Goal: Find specific page/section: Find specific page/section

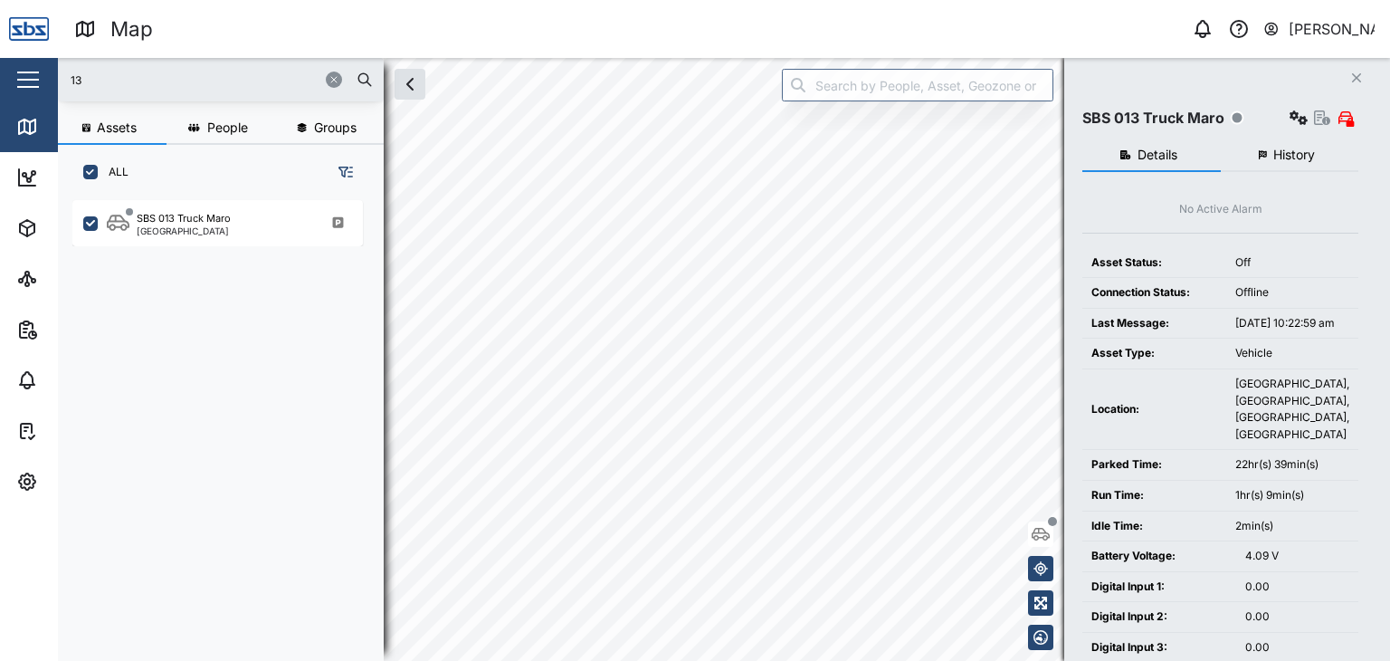
scroll to position [438, 282]
click at [205, 77] on input "13" at bounding box center [221, 79] width 304 height 27
drag, startPoint x: 204, startPoint y: 77, endPoint x: 52, endPoint y: 74, distance: 152.0
click at [52, 74] on div "Map 0 [PERSON_NAME] Close Map Dashboard Assets ATS Camera Generator Personnel T…" at bounding box center [695, 330] width 1390 height 661
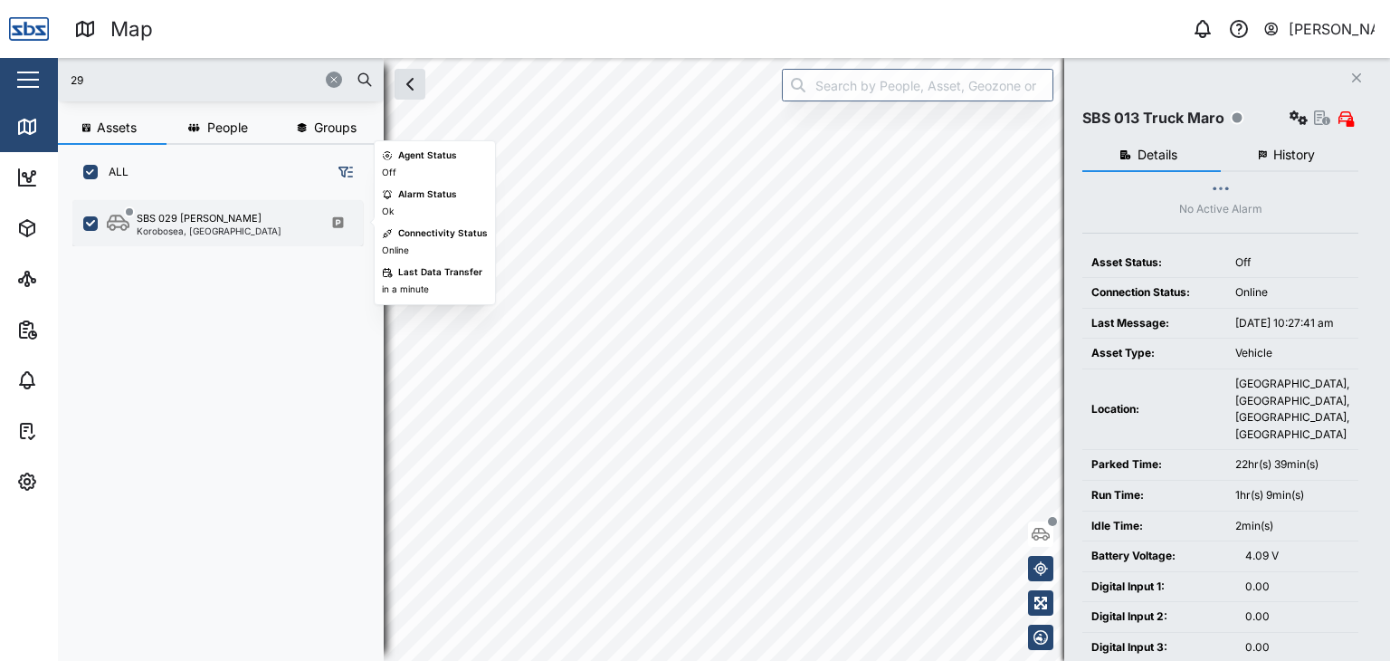
click at [213, 226] on div "Korobosea, [GEOGRAPHIC_DATA]" at bounding box center [209, 230] width 145 height 9
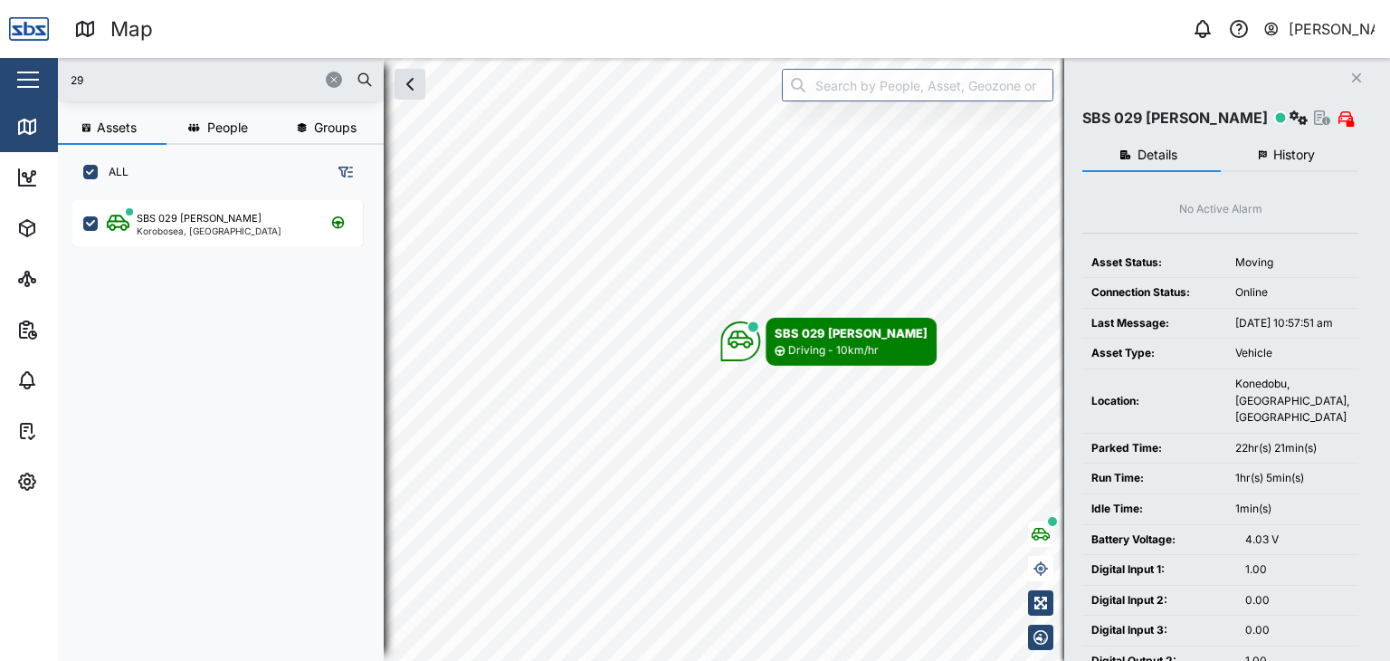
drag, startPoint x: 77, startPoint y: 75, endPoint x: 21, endPoint y: 63, distance: 57.3
click at [21, 63] on div "Map 0 [PERSON_NAME] Close Map Dashboard Assets ATS Camera Generator Personnel T…" at bounding box center [695, 330] width 1390 height 661
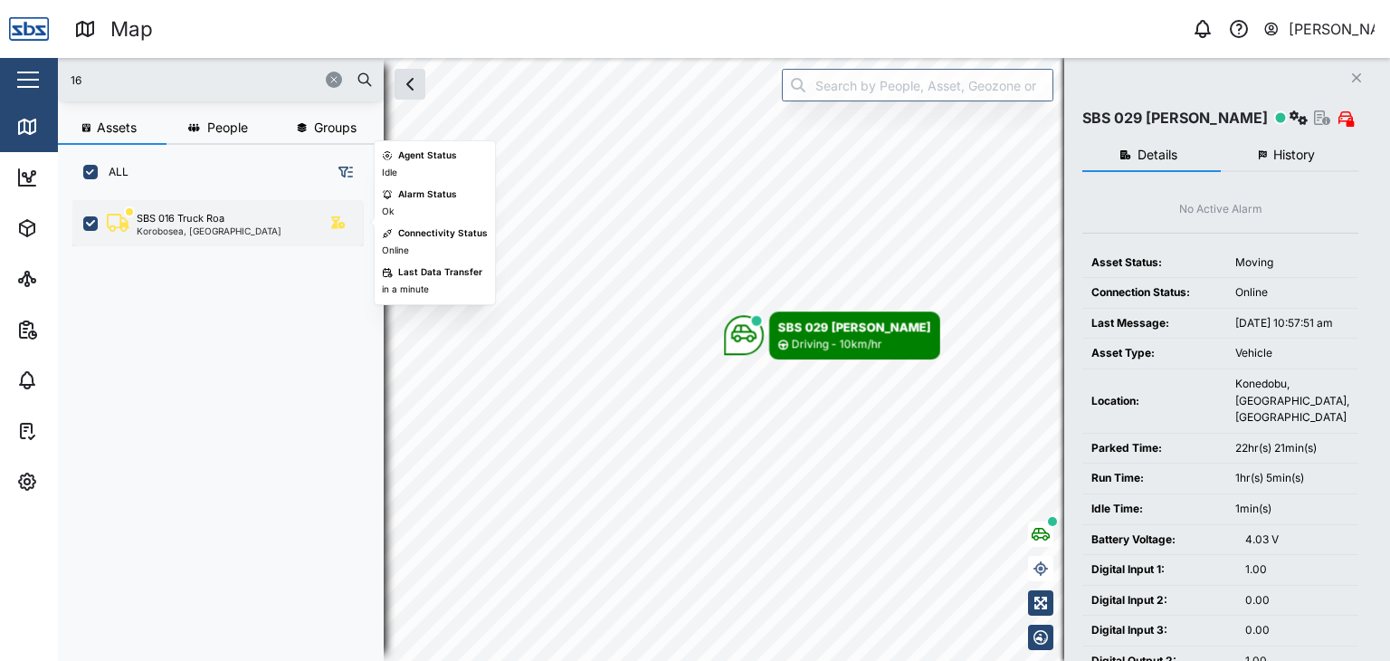
click at [185, 227] on div "Korobosea, [GEOGRAPHIC_DATA]" at bounding box center [209, 230] width 145 height 9
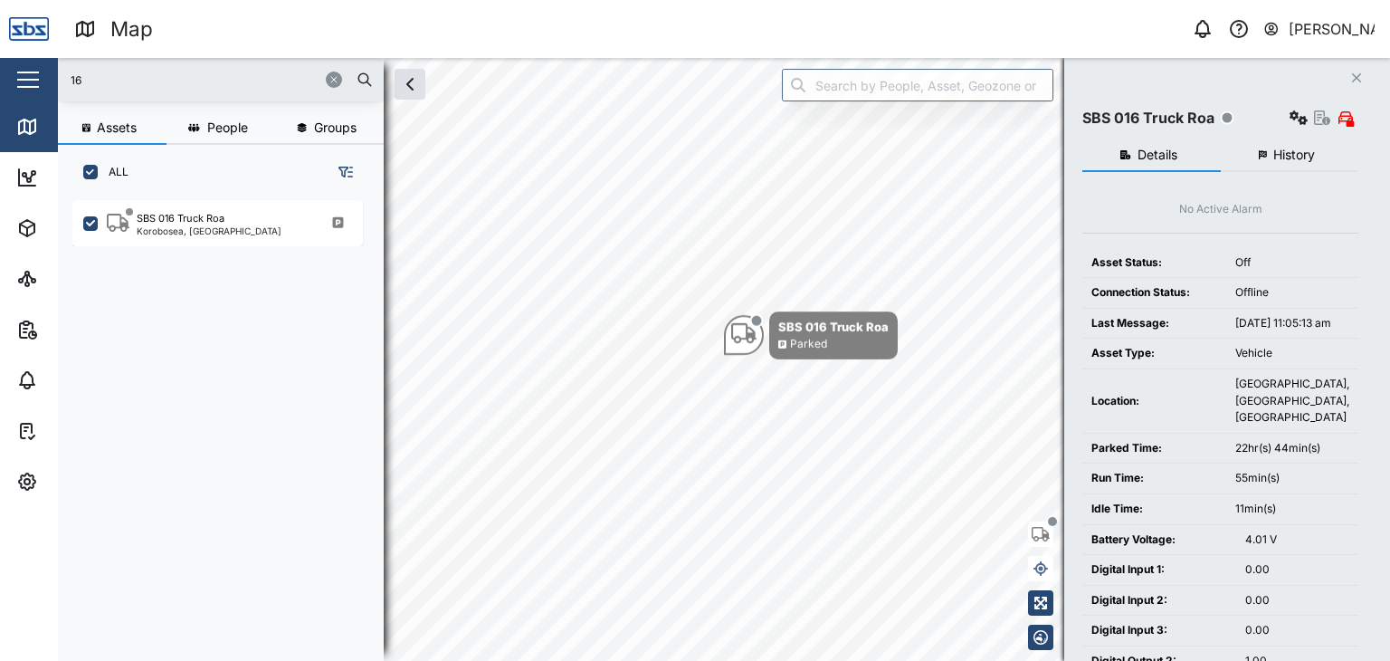
drag, startPoint x: 100, startPoint y: 76, endPoint x: 51, endPoint y: 73, distance: 49.8
click at [51, 73] on div "Map 0 [PERSON_NAME] Close Map Dashboard Assets ATS Camera Generator Personnel T…" at bounding box center [695, 330] width 1390 height 661
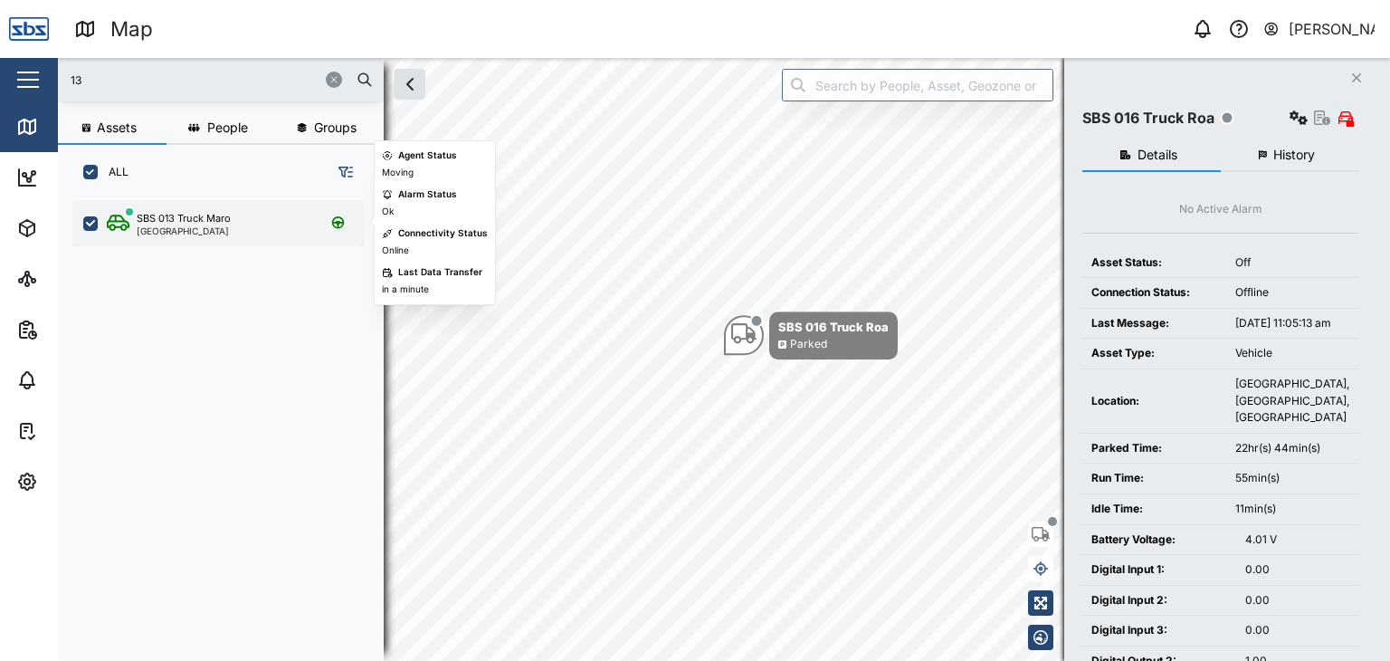
click at [188, 221] on div "SBS 013 Truck Maro" at bounding box center [184, 218] width 94 height 15
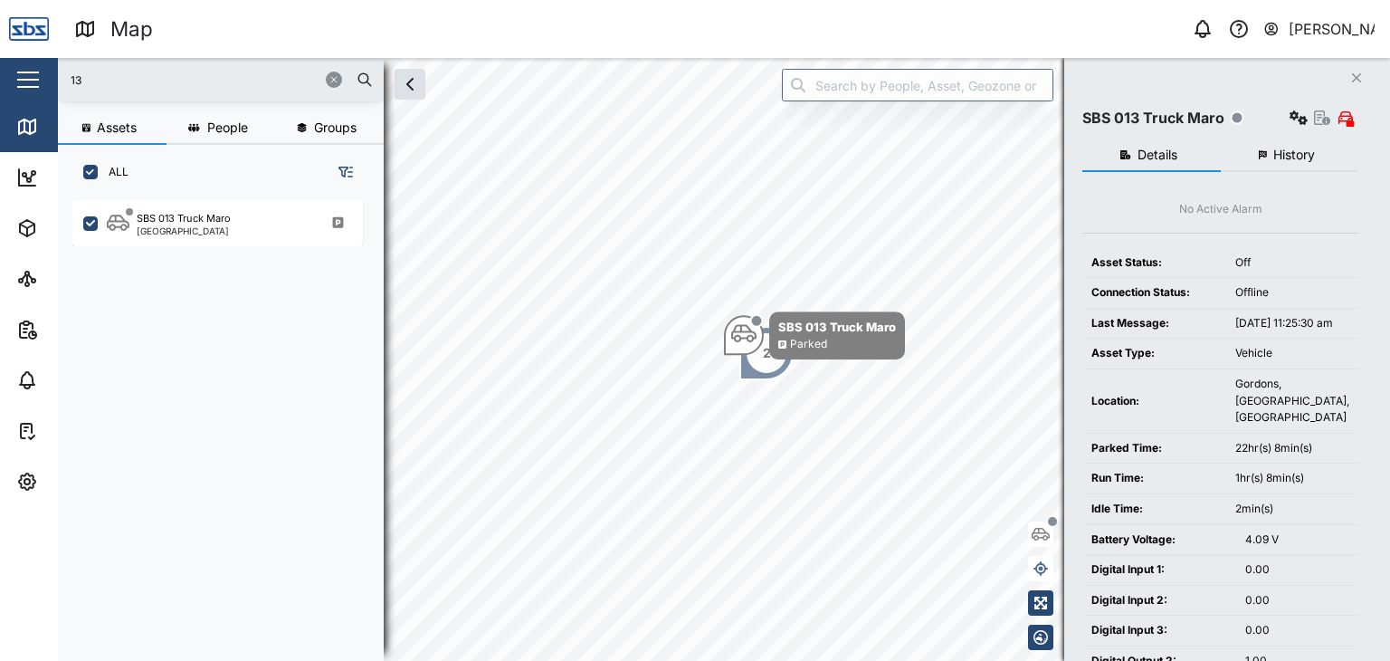
drag, startPoint x: 141, startPoint y: 76, endPoint x: 14, endPoint y: 43, distance: 130.8
click at [14, 43] on div "Map 0 [PERSON_NAME] Close Map Dashboard Assets ATS Camera Generator Personnel T…" at bounding box center [695, 330] width 1390 height 661
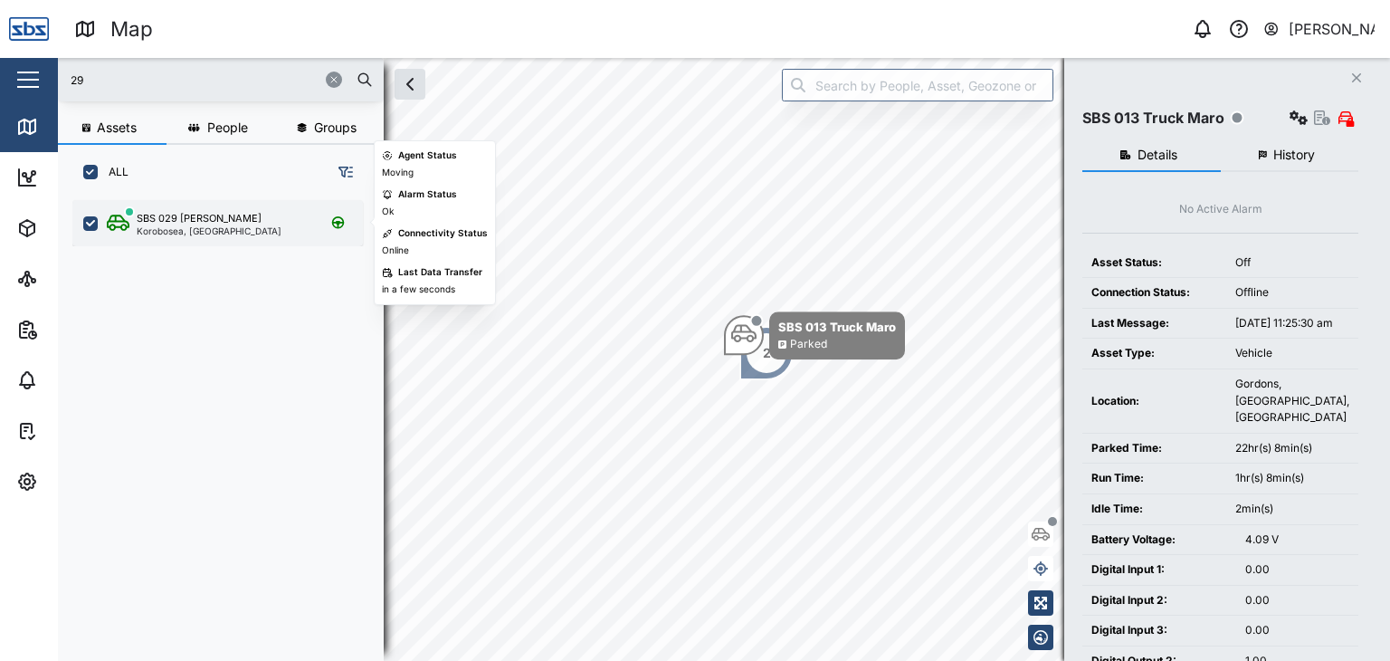
click at [190, 208] on div "SBS 029 [PERSON_NAME] I Korobosea, [GEOGRAPHIC_DATA]" at bounding box center [217, 223] width 290 height 46
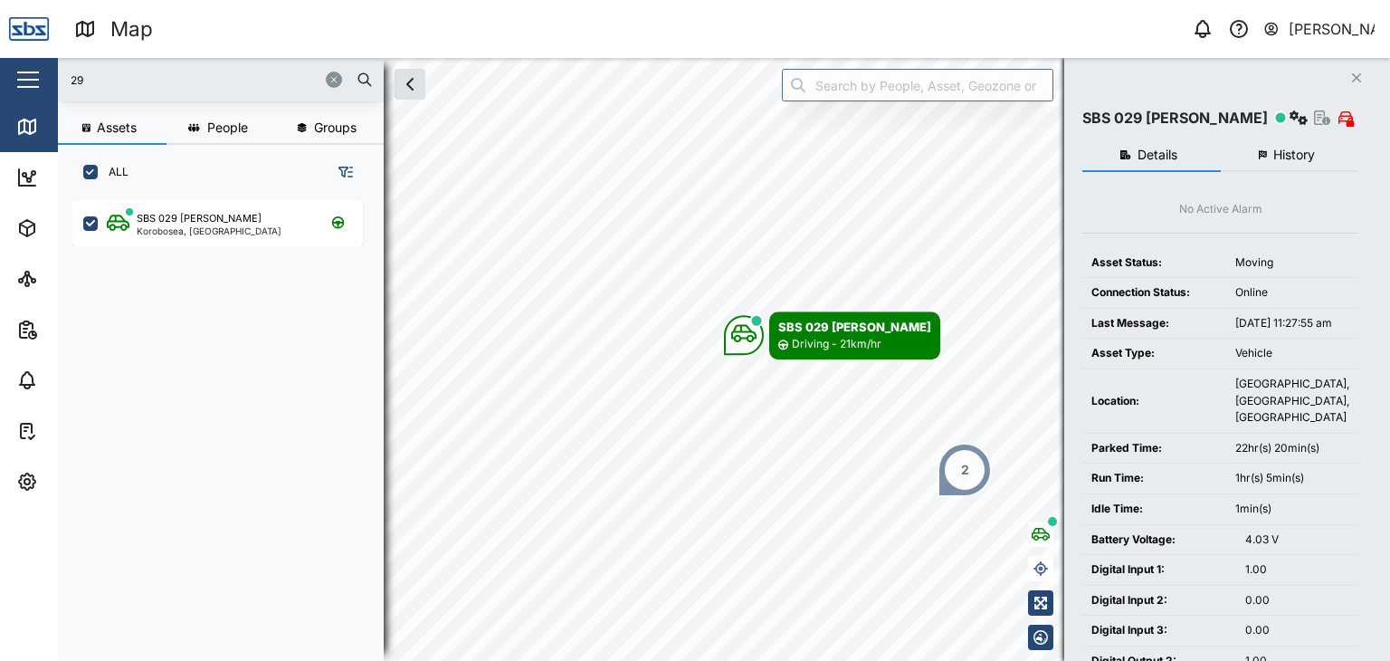
drag, startPoint x: 90, startPoint y: 81, endPoint x: 40, endPoint y: 66, distance: 52.1
click at [40, 66] on div "Map 0 [PERSON_NAME] Close Map Dashboard Assets ATS Camera Generator Personnel T…" at bounding box center [695, 330] width 1390 height 661
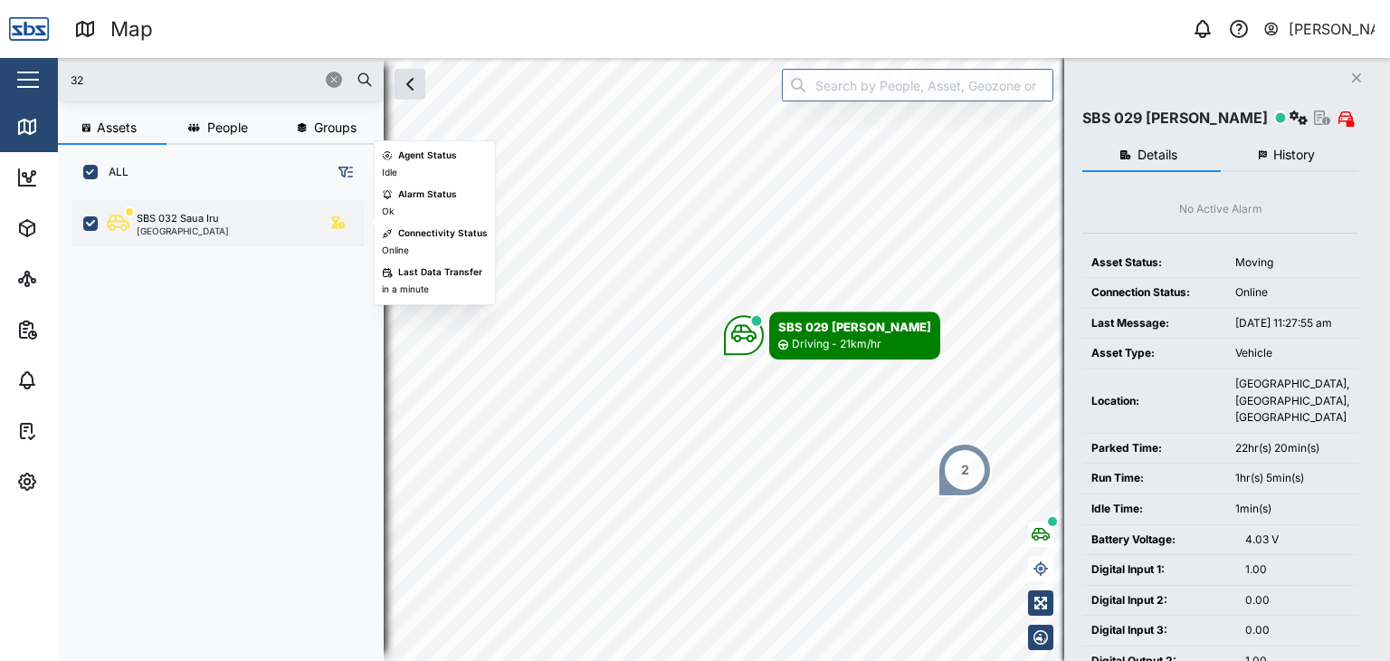
click at [186, 221] on div "SBS 032 Saua Iru" at bounding box center [178, 218] width 82 height 15
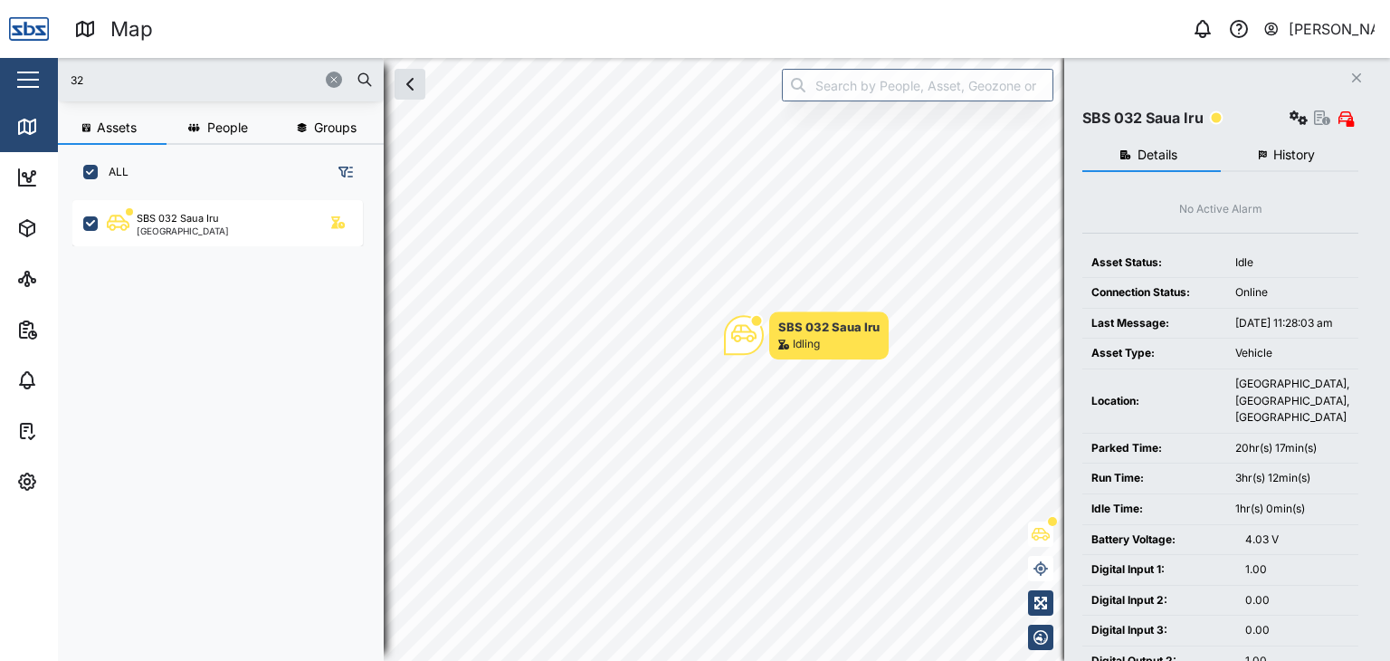
drag, startPoint x: 90, startPoint y: 85, endPoint x: 47, endPoint y: 84, distance: 43.4
click at [47, 84] on div "Map 0 [PERSON_NAME] Close Map Dashboard Assets ATS Camera Generator Personnel T…" at bounding box center [695, 330] width 1390 height 661
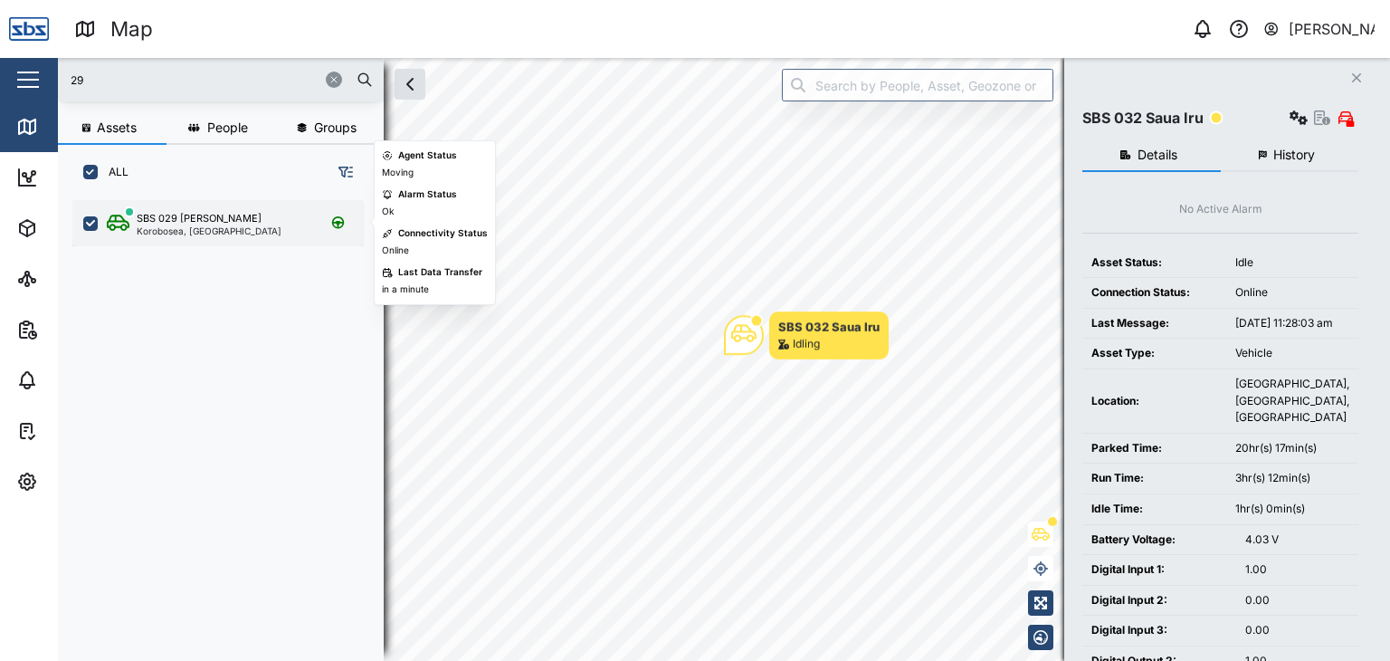
click at [177, 226] on div "Korobosea, [GEOGRAPHIC_DATA]" at bounding box center [209, 230] width 145 height 9
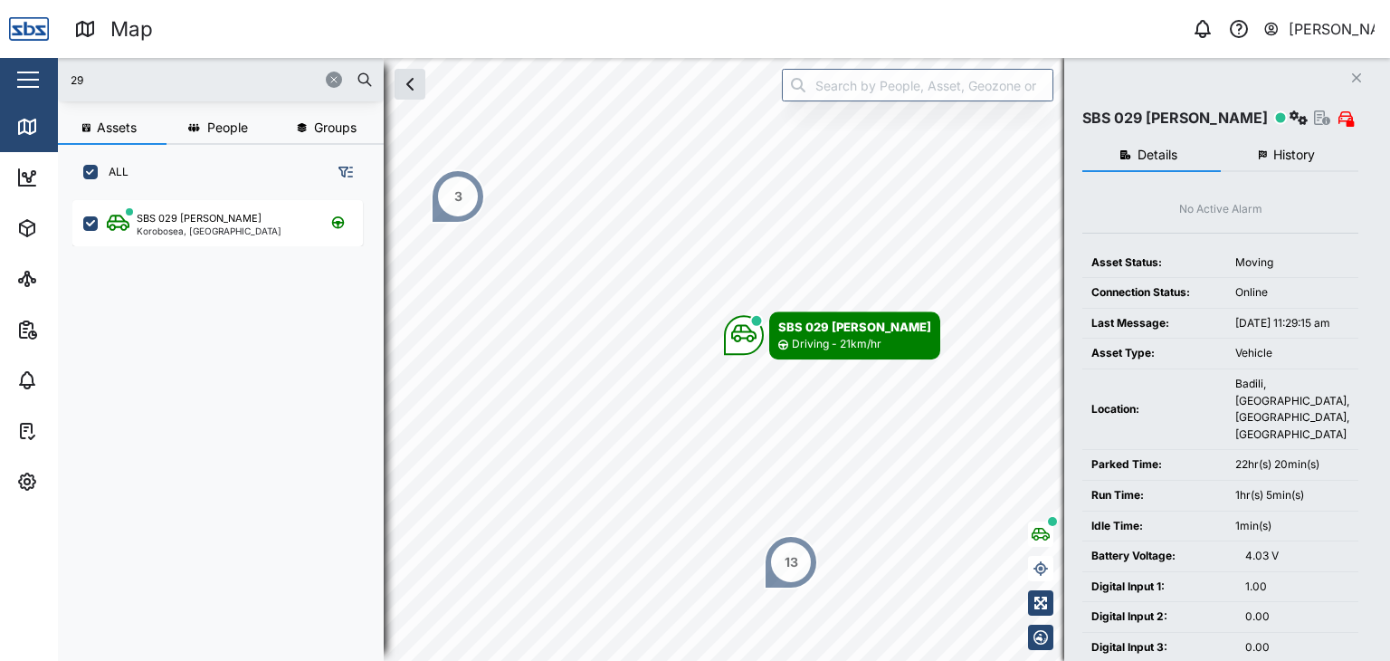
drag, startPoint x: 98, startPoint y: 76, endPoint x: 2, endPoint y: 64, distance: 96.6
click at [2, 64] on div "Map 0 [PERSON_NAME] Close Map Dashboard Assets ATS Camera Generator Personnel T…" at bounding box center [695, 330] width 1390 height 661
type input "13"
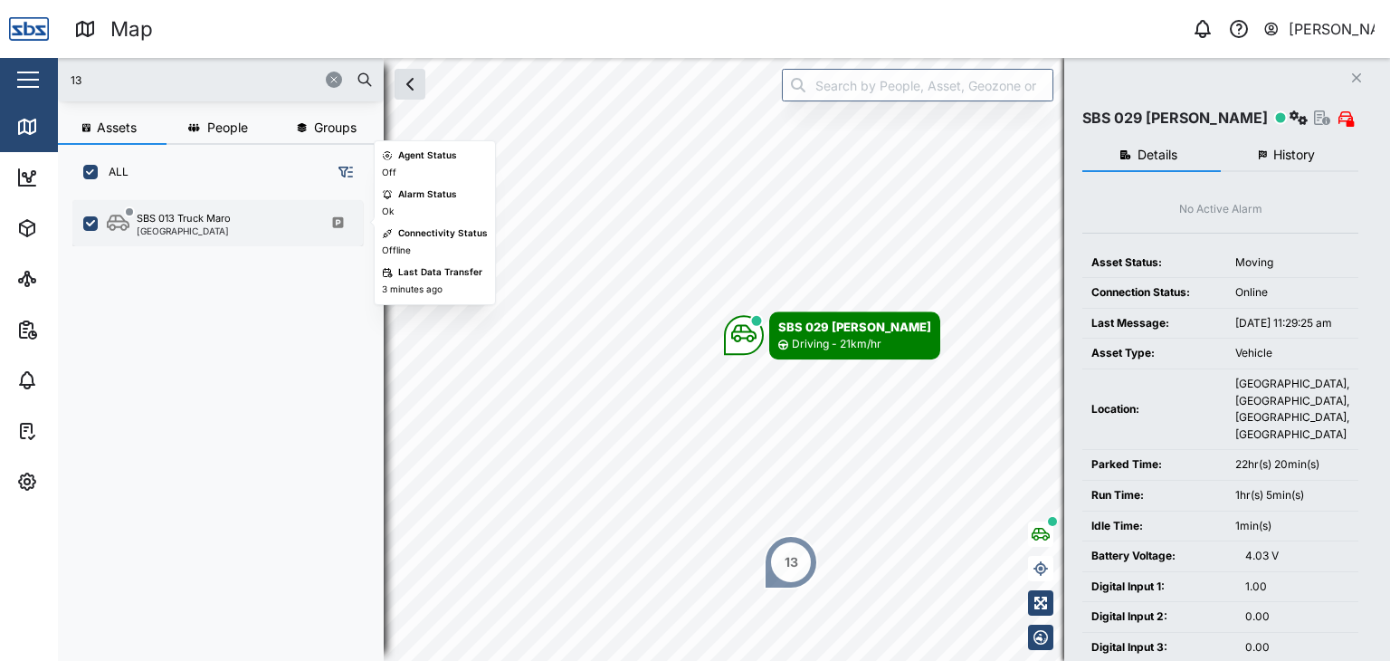
click at [201, 233] on div "[GEOGRAPHIC_DATA]" at bounding box center [184, 230] width 94 height 9
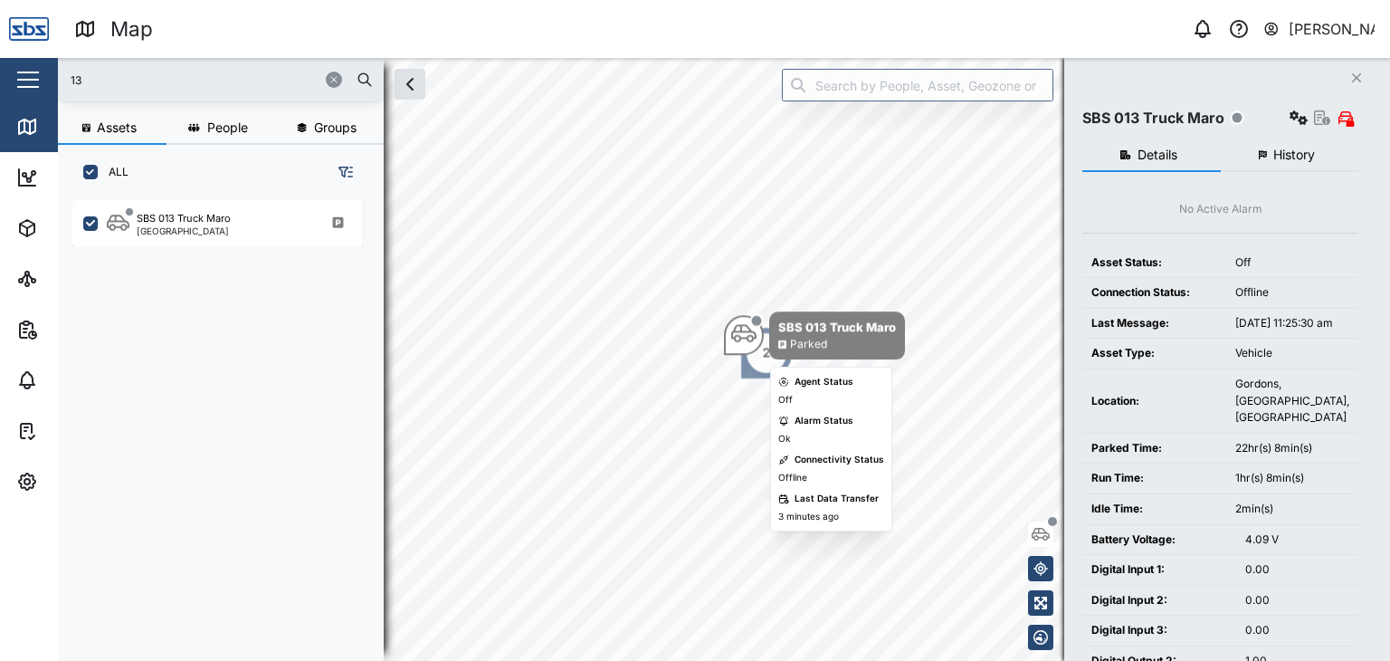
click at [756, 356] on div "SBS 013 Truck Maro Parked" at bounding box center [814, 335] width 181 height 48
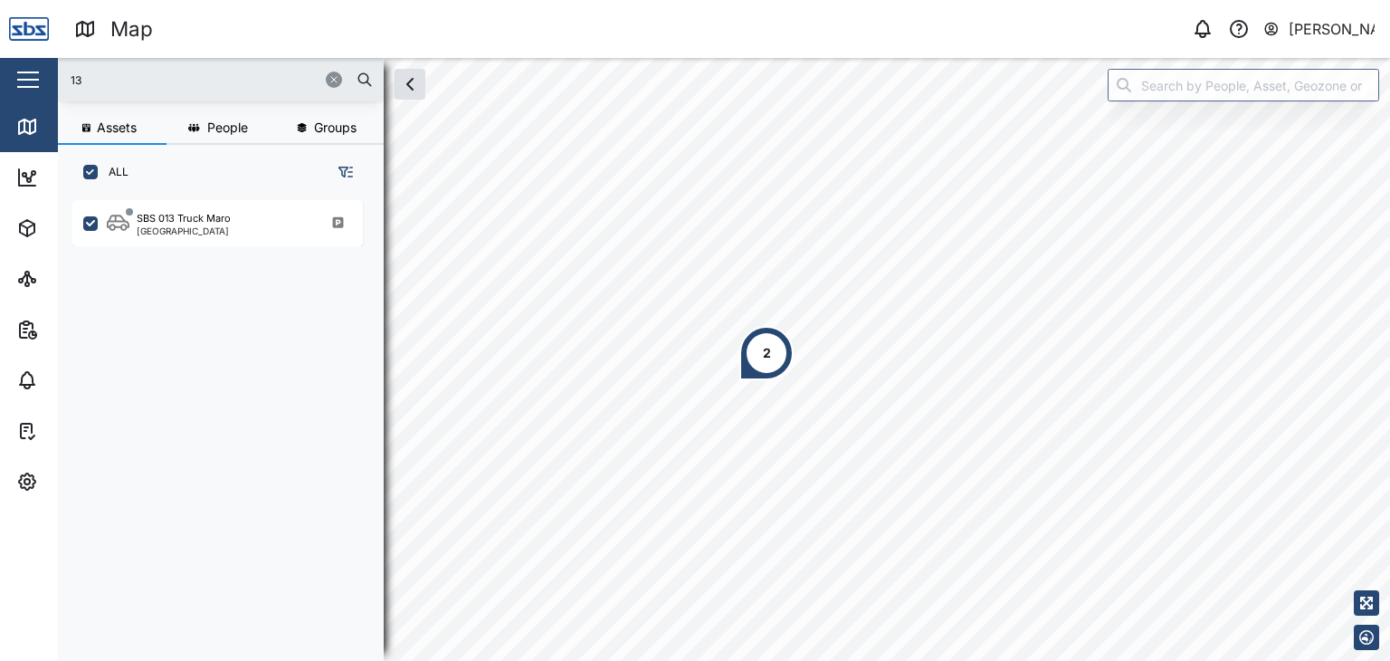
click at [763, 360] on div "2" at bounding box center [767, 353] width 8 height 20
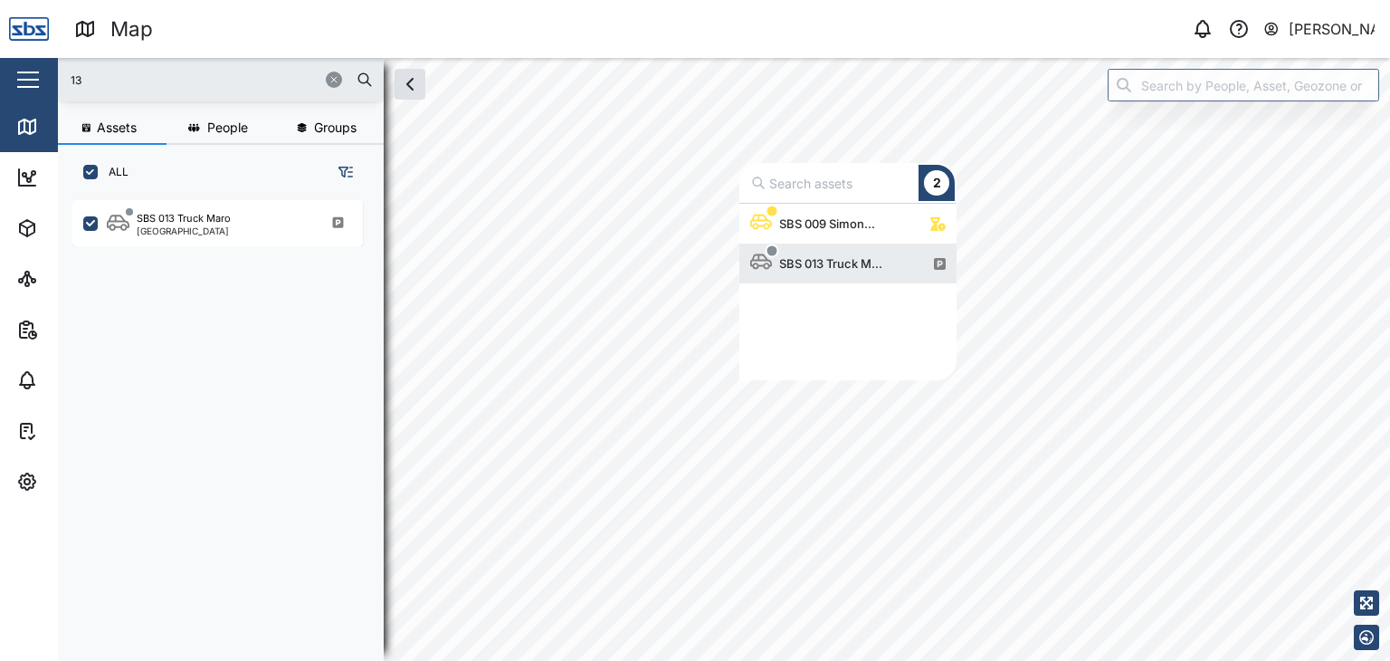
scroll to position [163, 203]
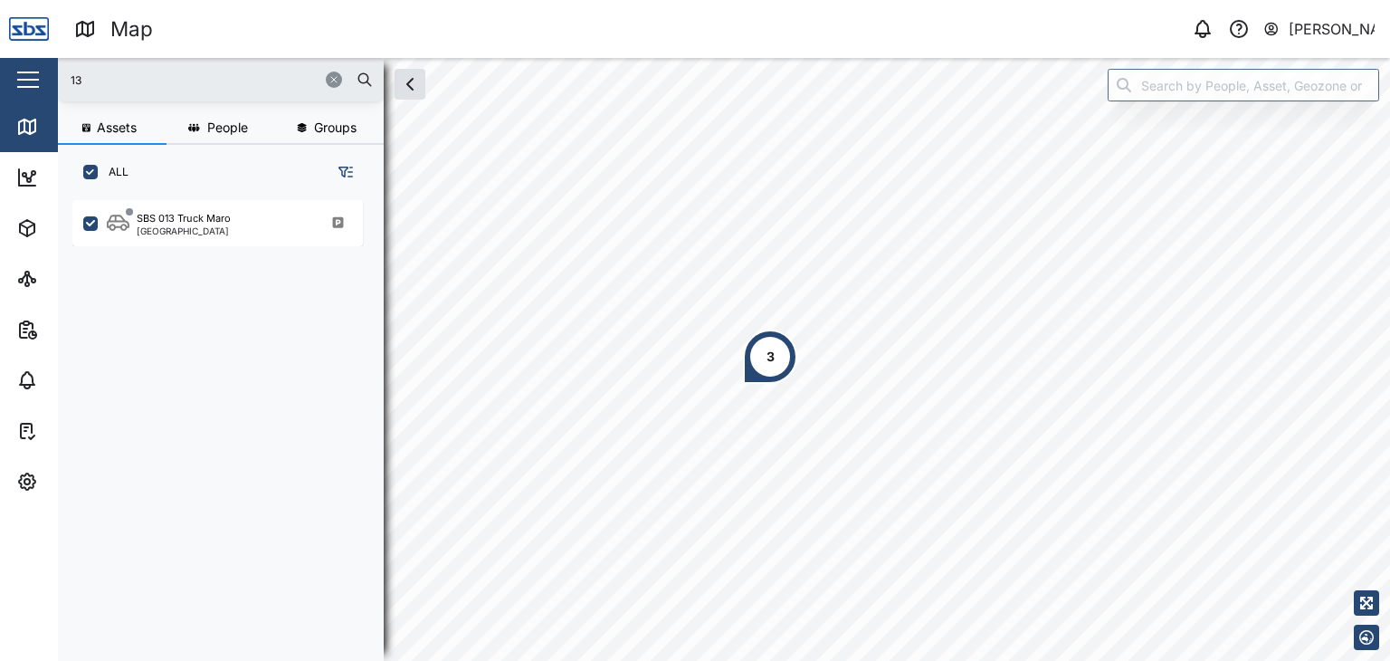
click at [158, 82] on input "13" at bounding box center [221, 79] width 304 height 27
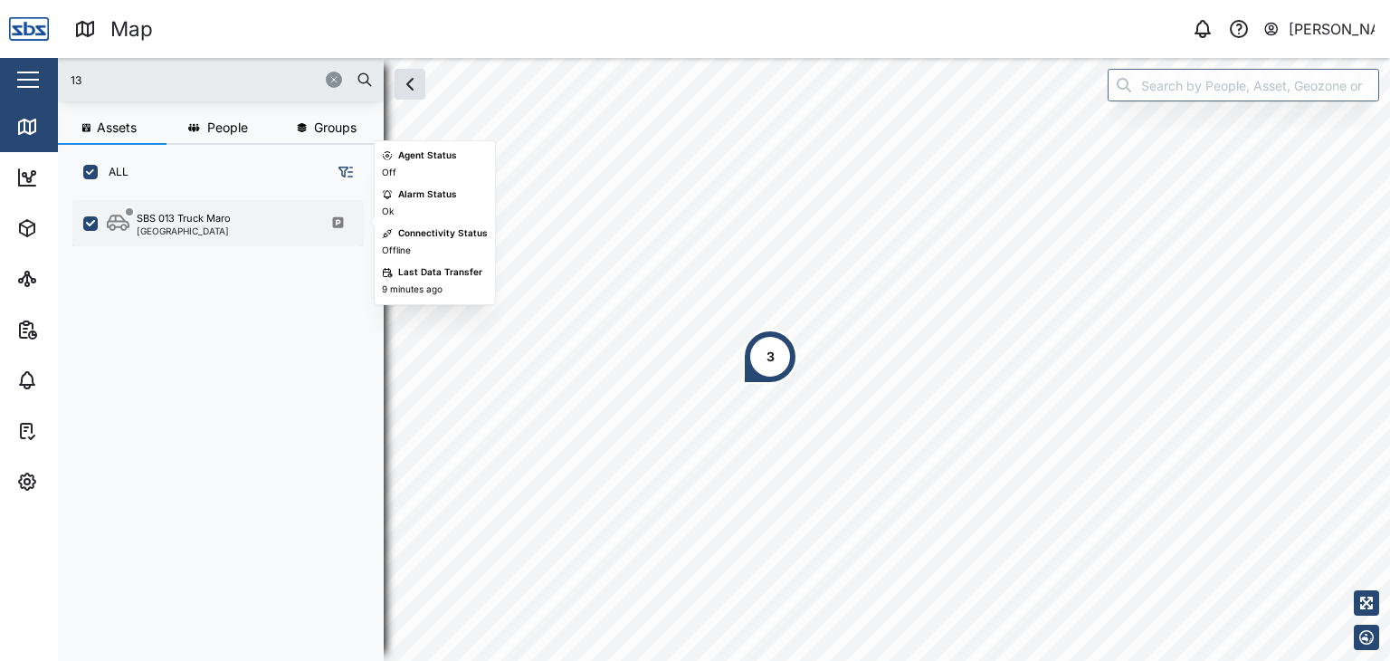
click at [207, 231] on div "[GEOGRAPHIC_DATA]" at bounding box center [184, 230] width 94 height 9
